Goal: Information Seeking & Learning: Learn about a topic

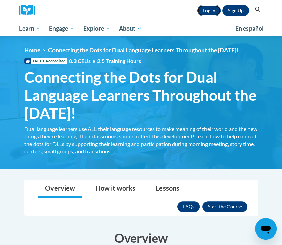
click at [209, 10] on link "Log In" at bounding box center [209, 10] width 23 height 11
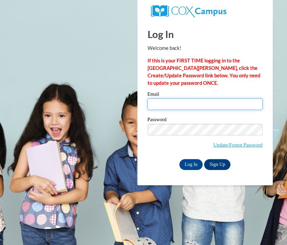
click at [207, 104] on input "Email" at bounding box center [205, 104] width 115 height 12
click at [190, 103] on input "Email" at bounding box center [205, 104] width 115 height 12
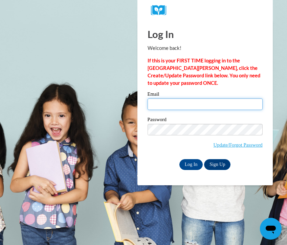
type input "mthompson108@student.gsu.edu"
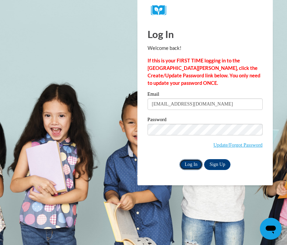
click at [191, 166] on input "Log In" at bounding box center [192, 164] width 24 height 11
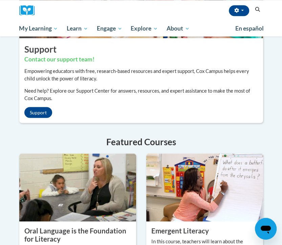
scroll to position [626, 0]
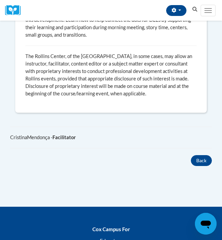
scroll to position [726, 0]
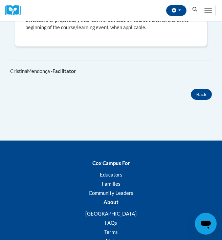
click at [211, 151] on div "Cox Campus For Educators Families Community Leaders About Cox Campus FAQs Terms…" at bounding box center [111, 225] width 222 height 154
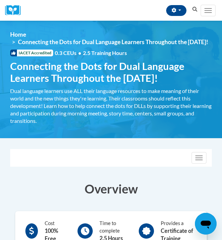
scroll to position [7, 0]
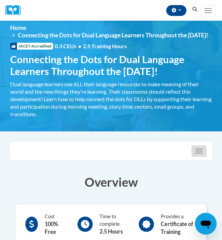
click at [200, 157] on button "Toggle navigation" at bounding box center [199, 151] width 15 height 12
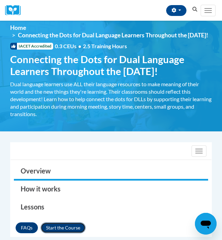
click at [69, 232] on button "Enroll" at bounding box center [63, 227] width 45 height 11
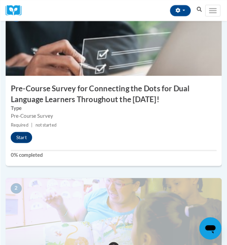
scroll to position [196, 0]
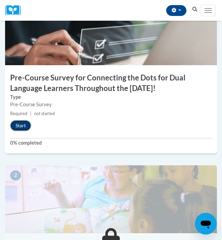
click at [22, 131] on button "Start" at bounding box center [20, 125] width 21 height 11
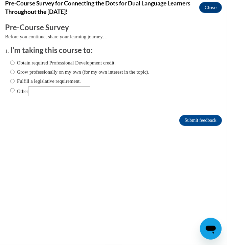
scroll to position [0, 0]
click at [59, 65] on label "Obtain required Professional Development credit." at bounding box center [63, 62] width 106 height 7
click at [15, 65] on input "Obtain required Professional Development credit." at bounding box center [12, 62] width 4 height 7
radio input "true"
click at [180, 120] on input "Submit feedback" at bounding box center [201, 120] width 43 height 11
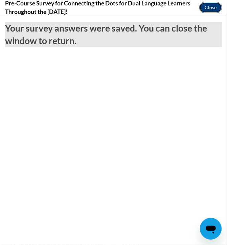
click at [211, 6] on button "Close" at bounding box center [211, 7] width 23 height 11
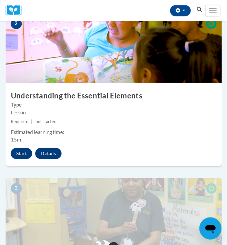
scroll to position [350, 0]
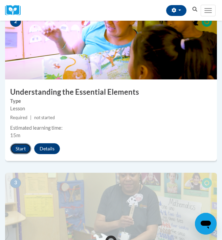
click at [24, 153] on button "Start" at bounding box center [20, 148] width 21 height 11
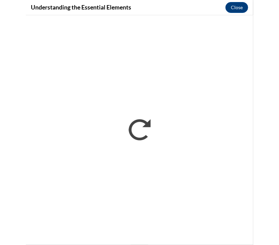
scroll to position [342, 0]
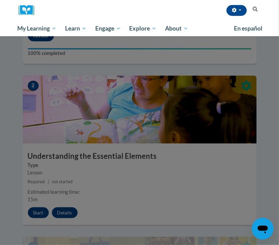
click at [222, 88] on div at bounding box center [139, 122] width 279 height 245
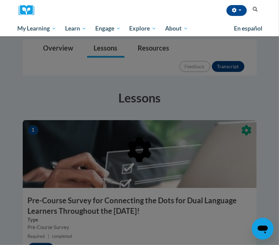
scroll to position [143, 0]
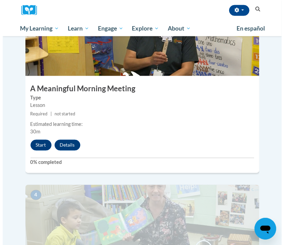
scroll to position [590, 0]
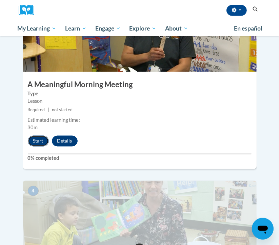
click at [34, 136] on button "Start" at bounding box center [38, 141] width 21 height 11
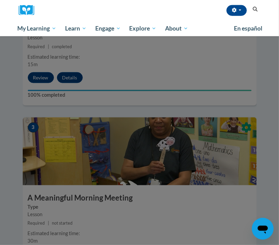
scroll to position [475, 0]
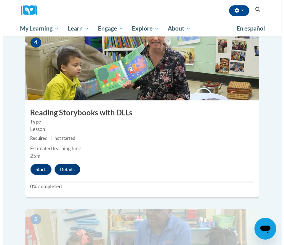
scroll to position [749, 0]
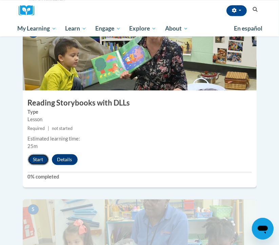
click at [30, 154] on button "Start" at bounding box center [38, 159] width 21 height 11
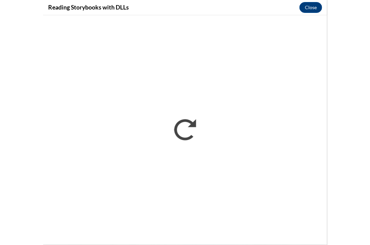
scroll to position [701, 0]
